Goal: Transaction & Acquisition: Obtain resource

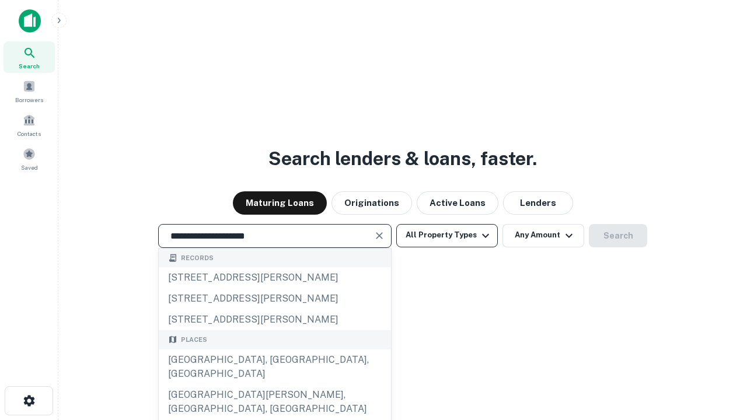
click at [274, 385] on div "[GEOGRAPHIC_DATA], [GEOGRAPHIC_DATA], [GEOGRAPHIC_DATA]" at bounding box center [275, 367] width 232 height 35
click at [447, 235] on button "All Property Types" at bounding box center [447, 235] width 102 height 23
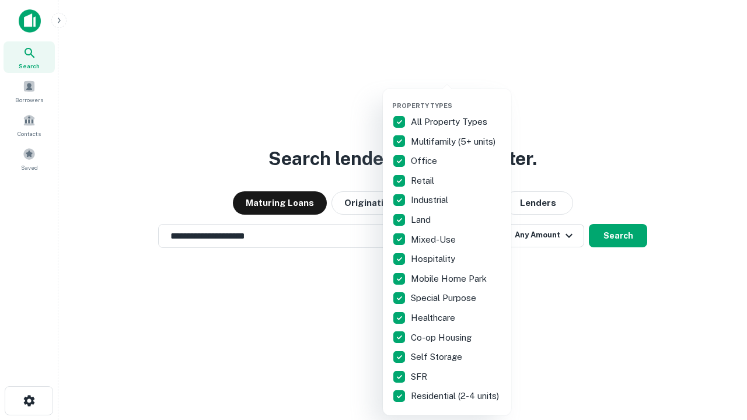
type input "**********"
click at [456, 98] on button "button" at bounding box center [456, 98] width 128 height 1
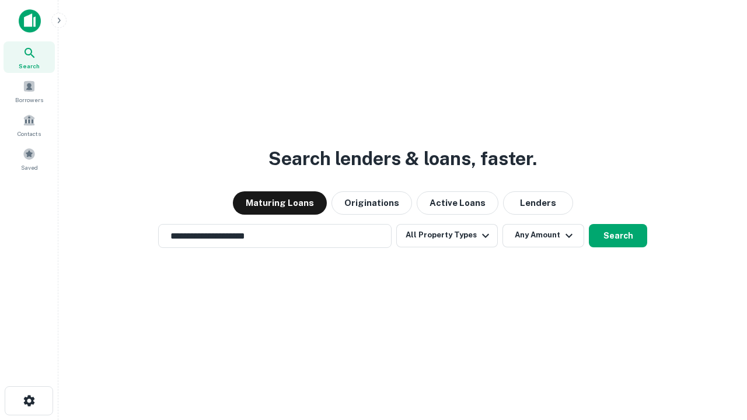
scroll to position [18, 0]
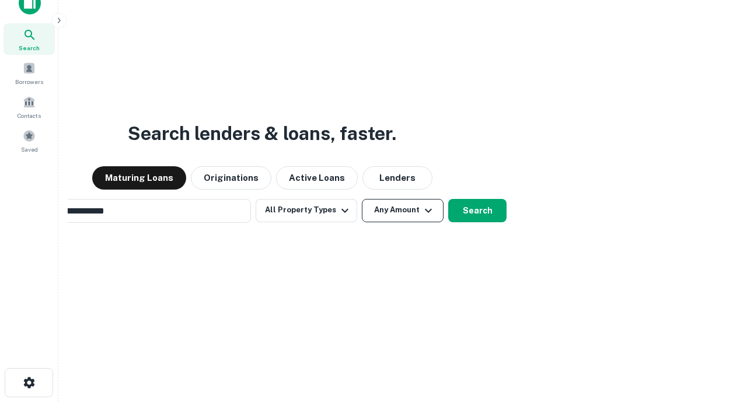
click at [362, 199] on button "Any Amount" at bounding box center [403, 210] width 82 height 23
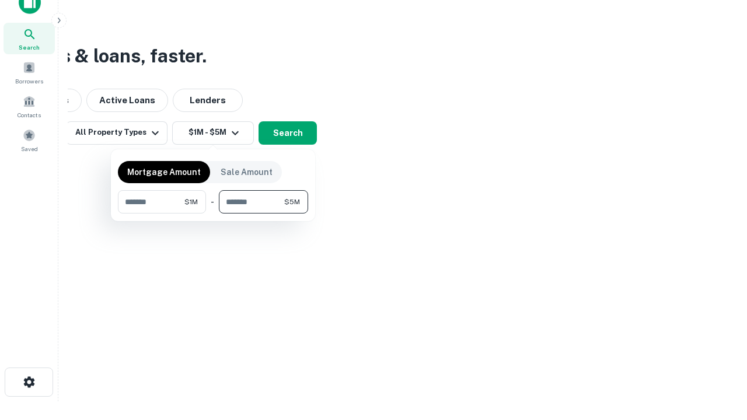
type input "*******"
click at [213, 214] on button "button" at bounding box center [213, 214] width 190 height 1
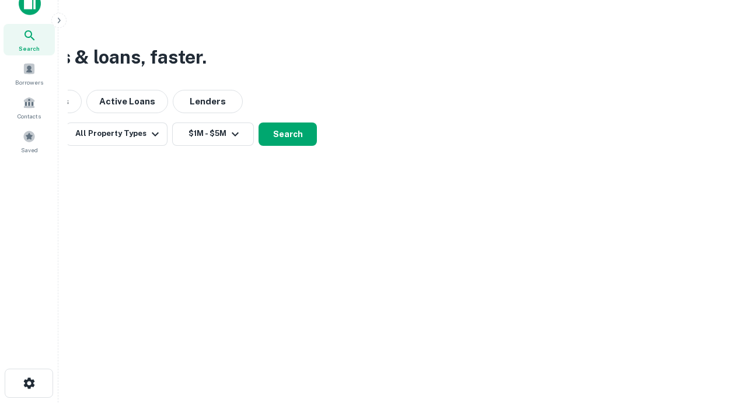
scroll to position [7, 215]
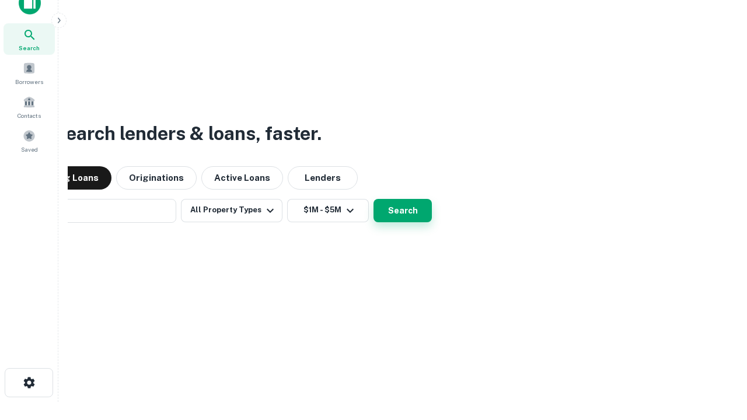
click at [374, 199] on button "Search" at bounding box center [403, 210] width 58 height 23
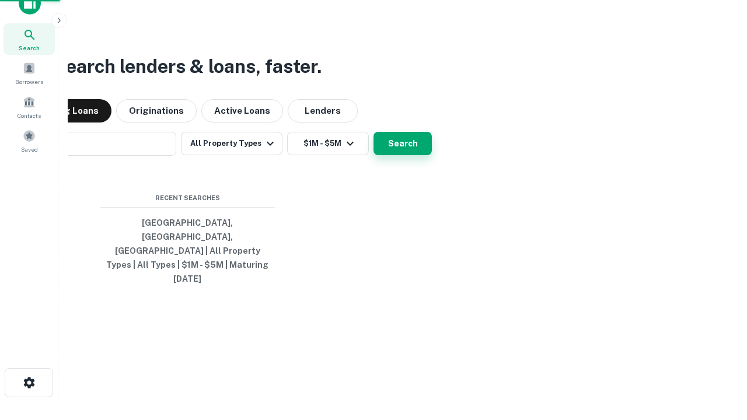
scroll to position [31, 330]
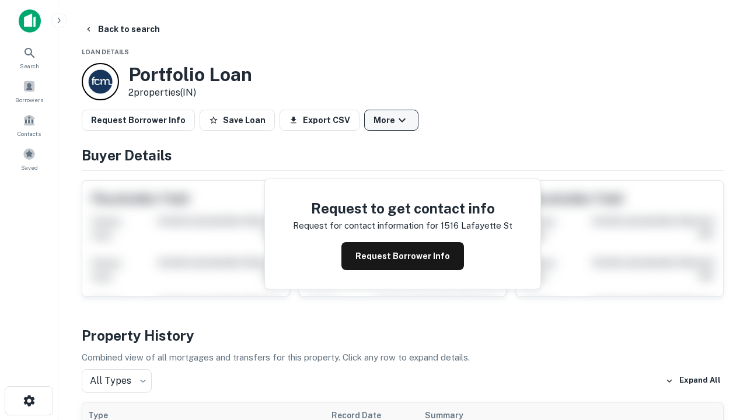
click at [391, 120] on button "More" at bounding box center [391, 120] width 54 height 21
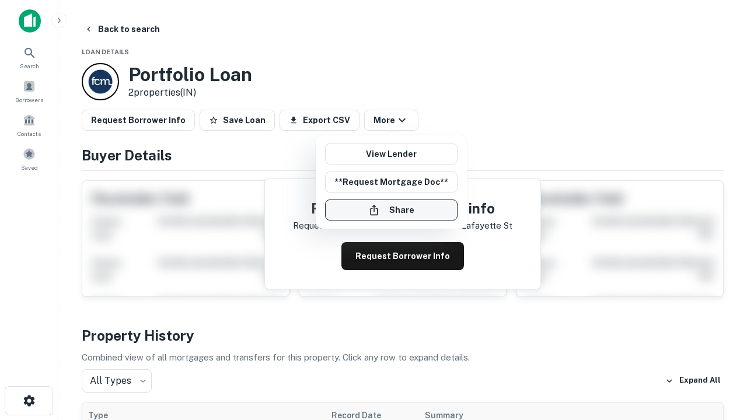
click at [391, 210] on button "Share" at bounding box center [391, 210] width 132 height 21
